Goal: Task Accomplishment & Management: Manage account settings

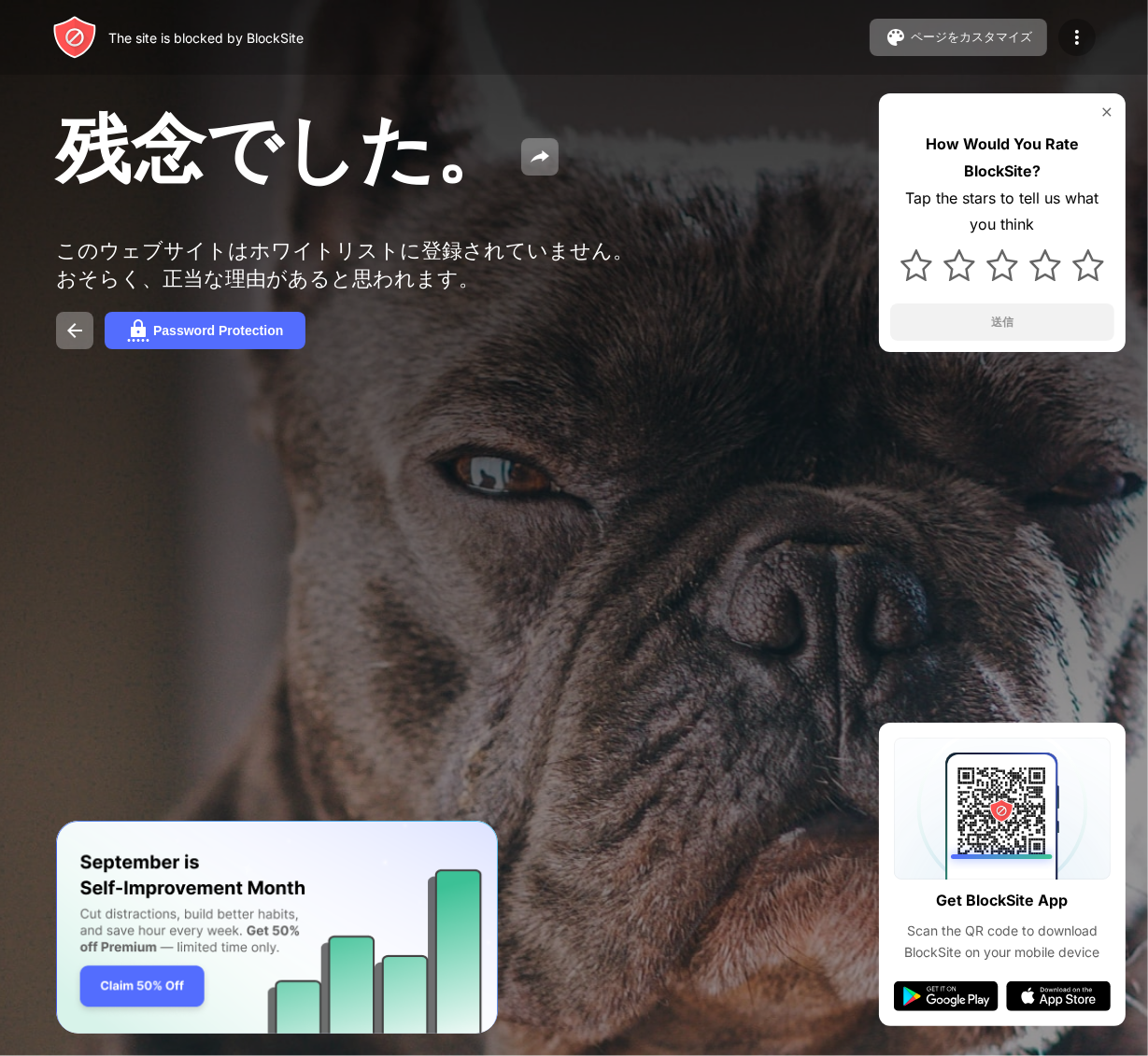
click at [1061, 42] on div at bounding box center [1076, 37] width 38 height 38
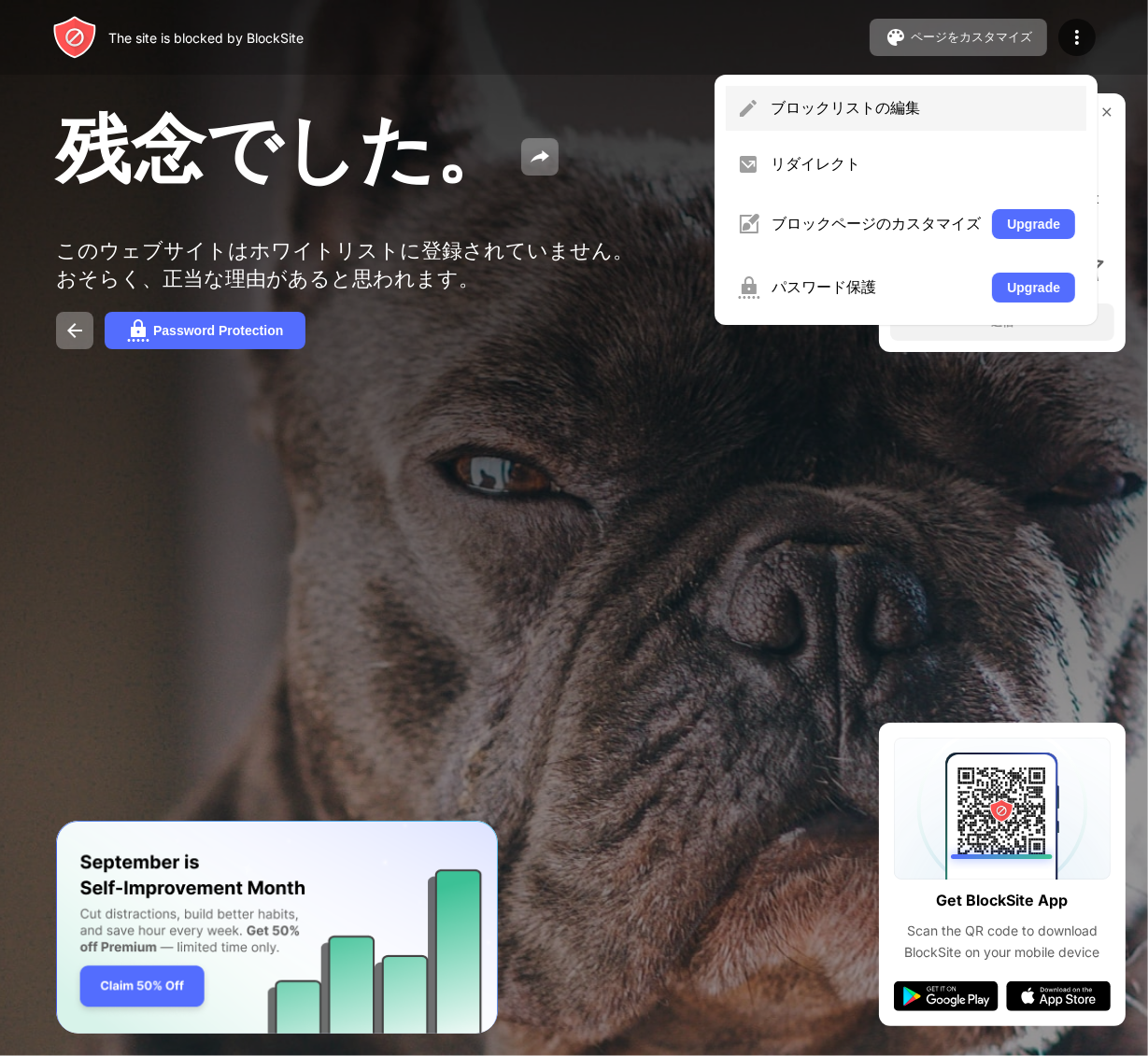
click at [994, 101] on div "ブロックリストの編集" at bounding box center [922, 108] width 304 height 20
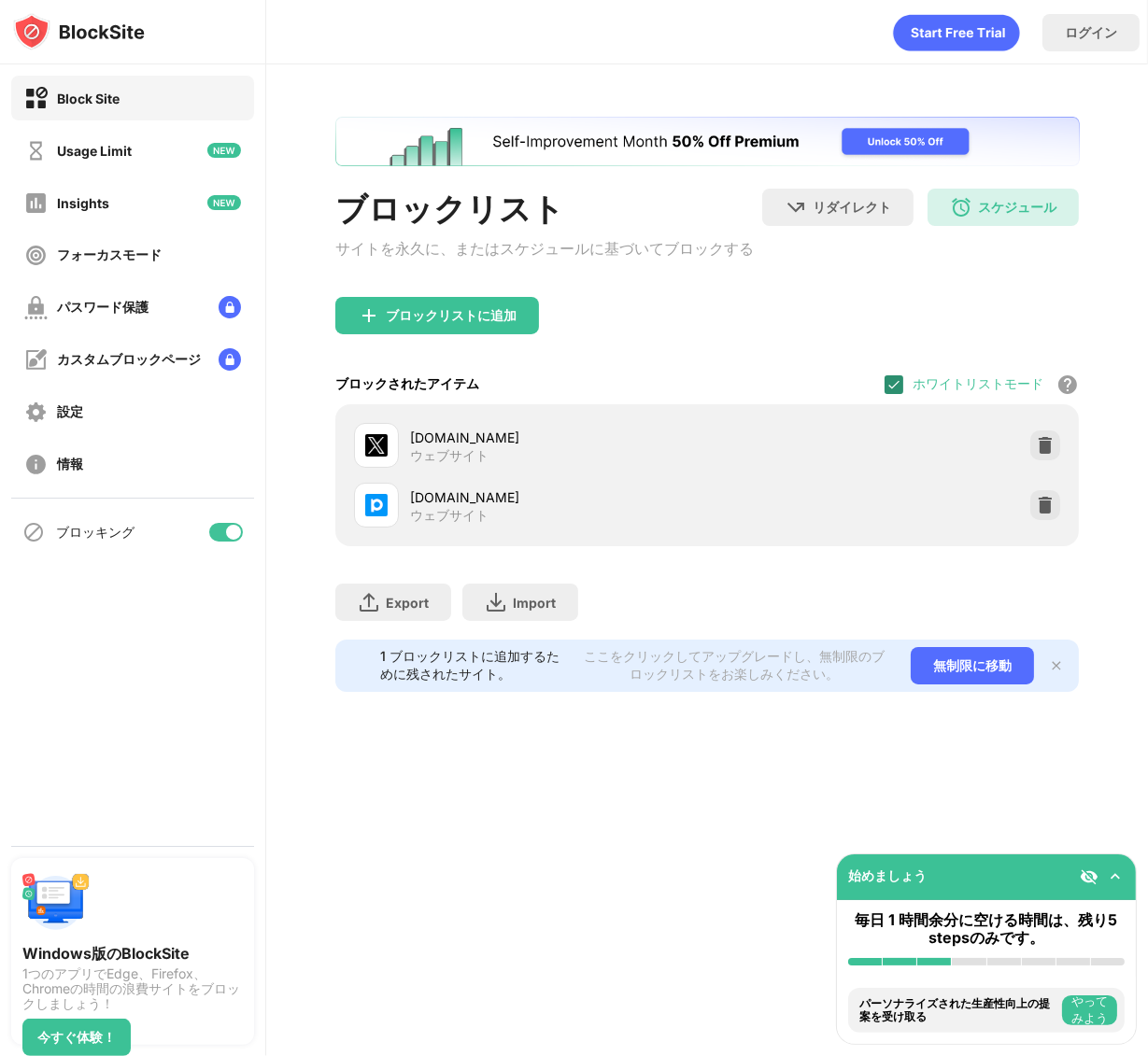
click at [893, 390] on img at bounding box center [893, 384] width 15 height 15
